Goal: Information Seeking & Learning: Learn about a topic

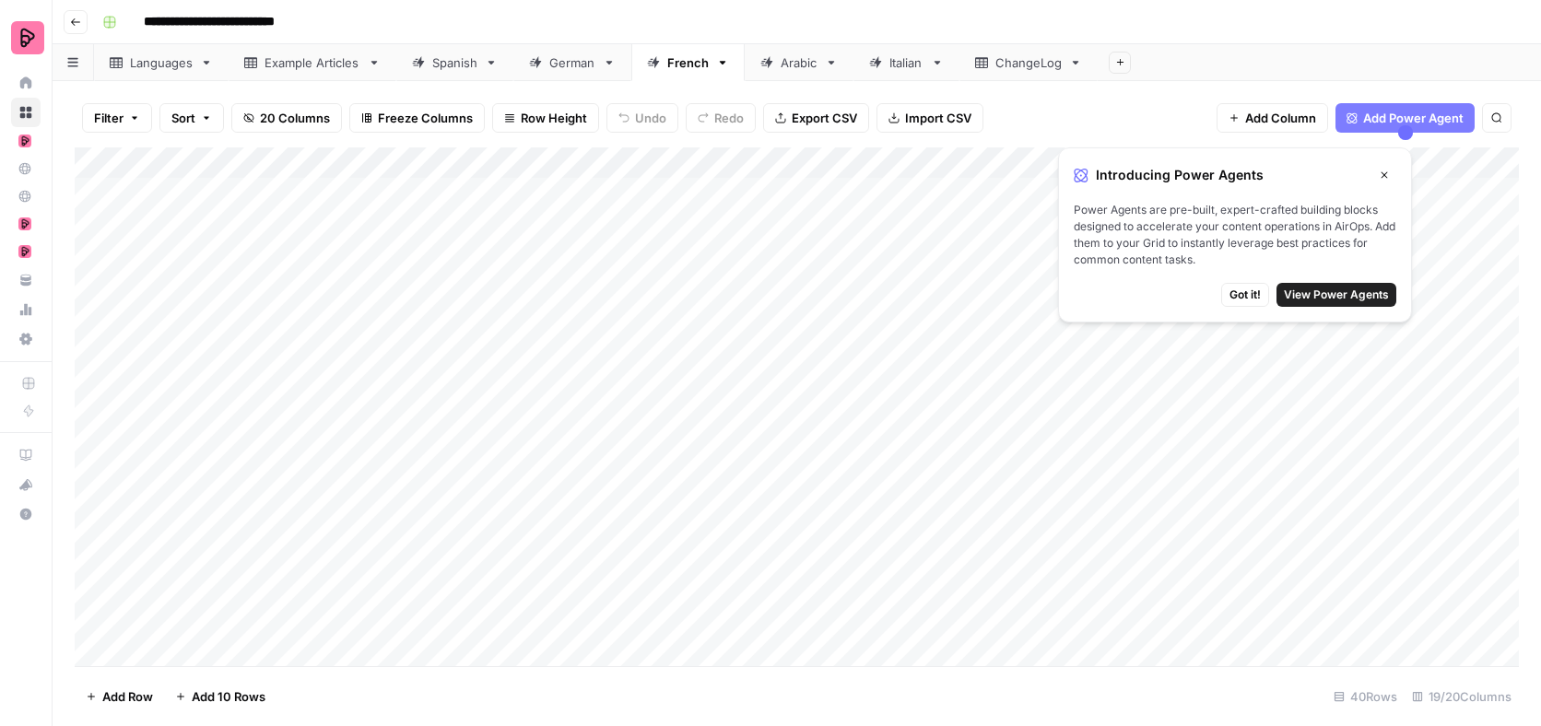
click at [1385, 174] on icon "button" at bounding box center [1384, 175] width 6 height 6
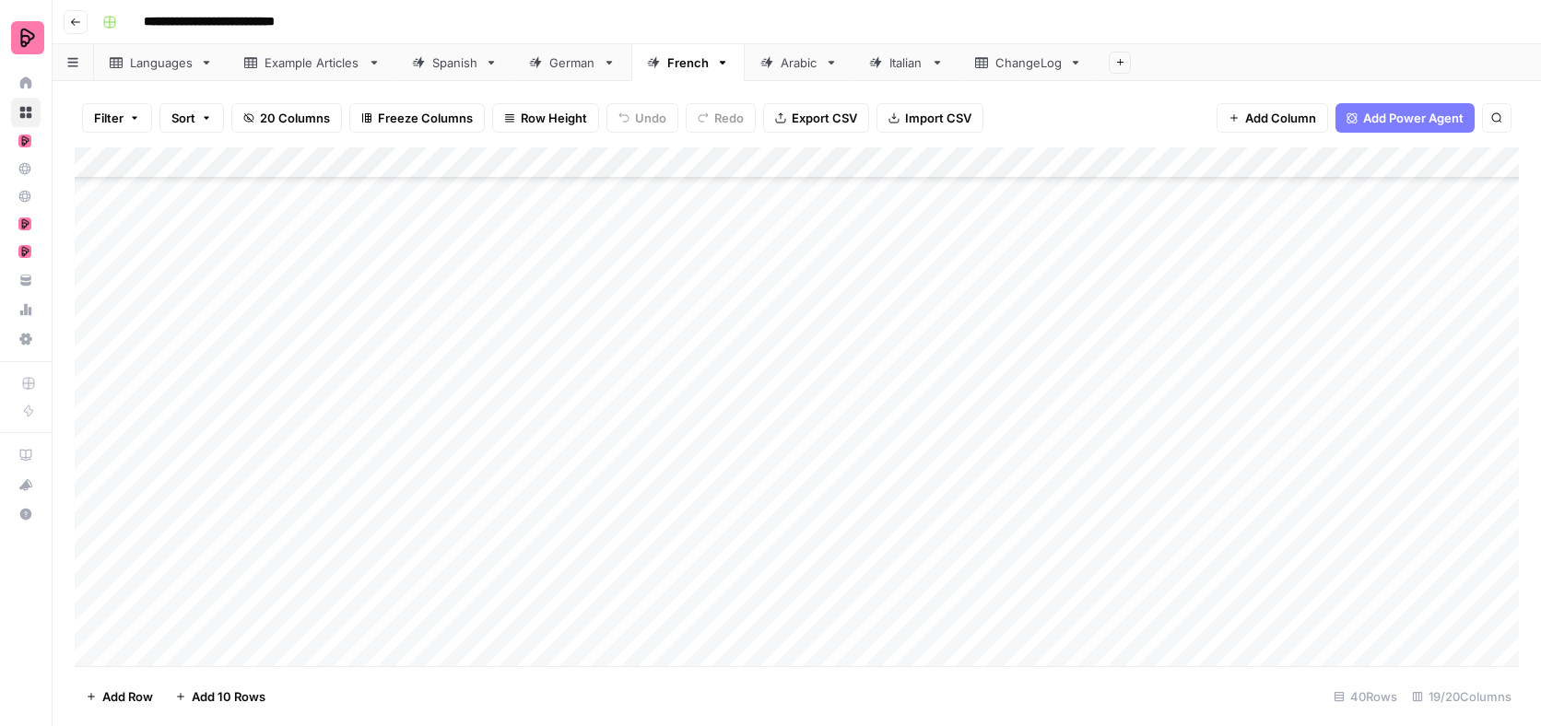
scroll to position [468, 0]
